Goal: Information Seeking & Learning: Understand process/instructions

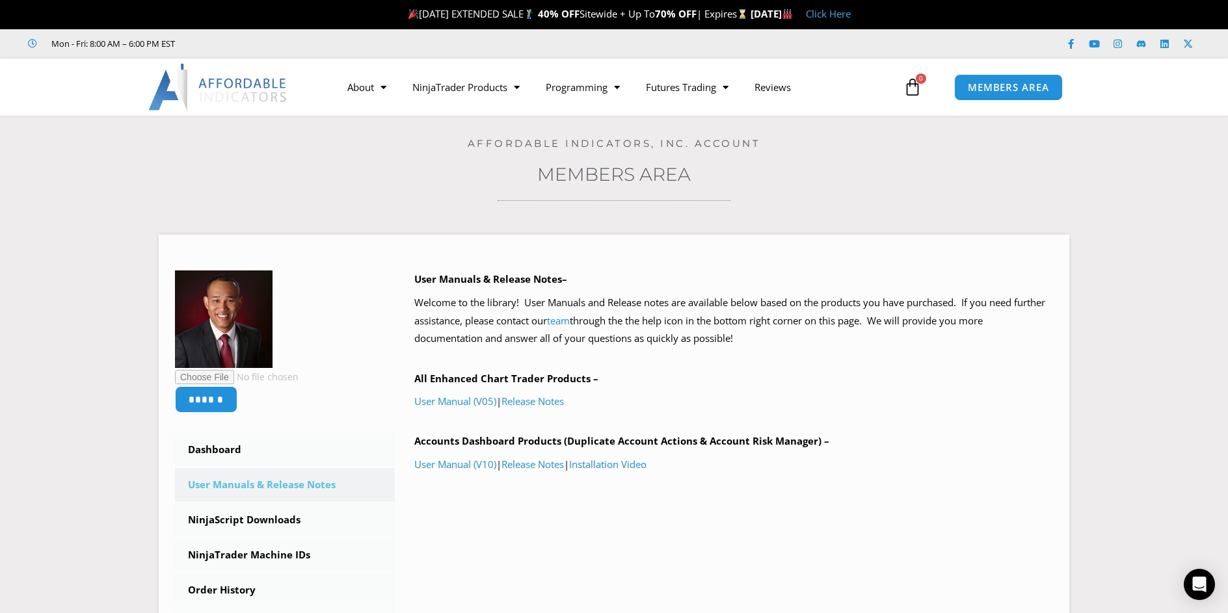
click at [851, 9] on link "Click Here" at bounding box center [828, 13] width 45 height 13
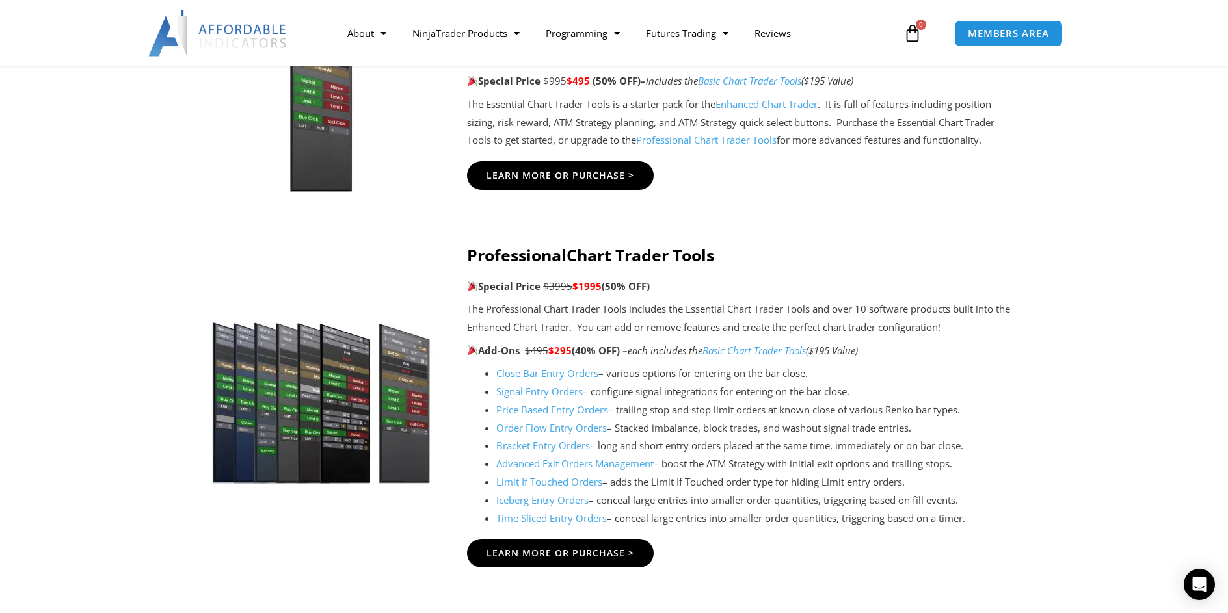
scroll to position [1301, 0]
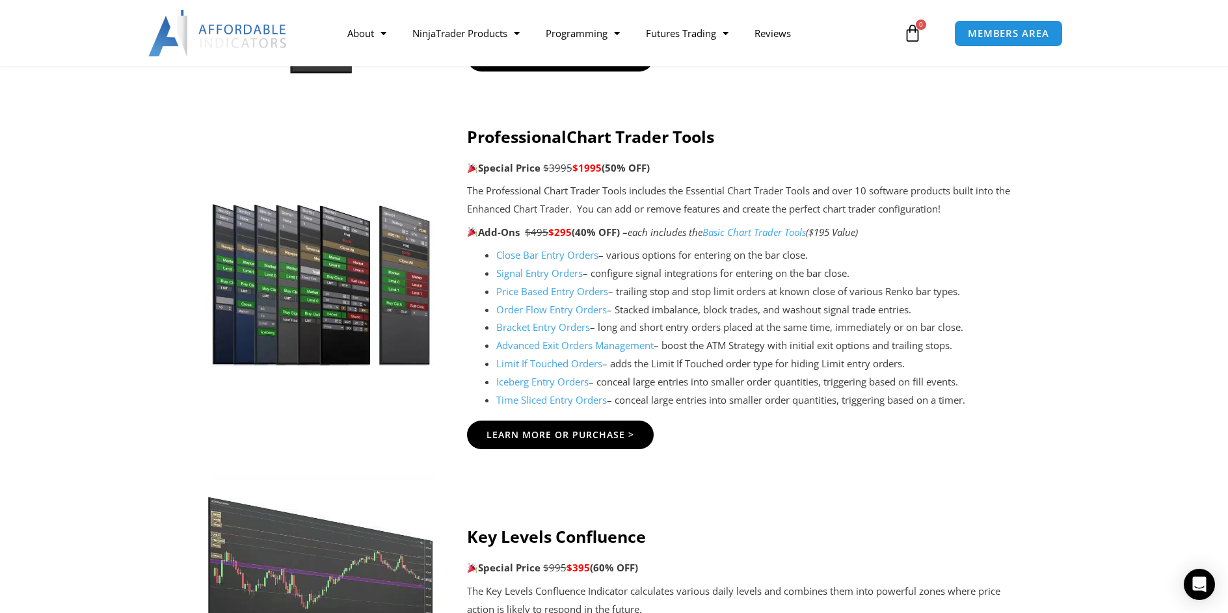
click at [556, 347] on link "Advanced Exit Orders Management" at bounding box center [574, 345] width 157 height 13
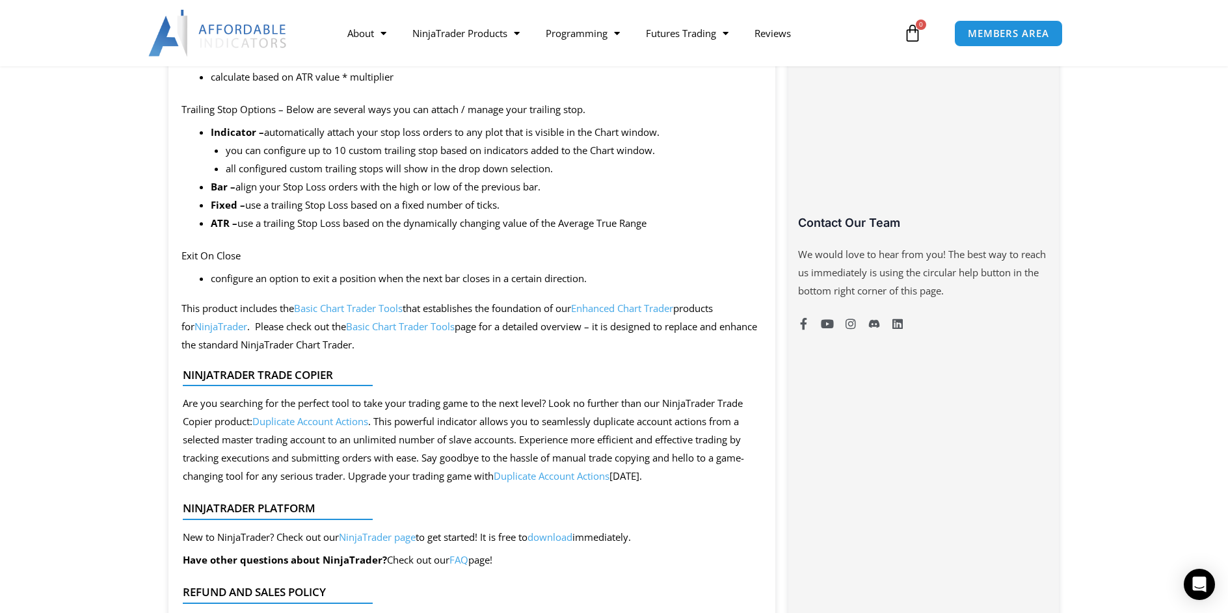
scroll to position [716, 0]
